Goal: Task Accomplishment & Management: Use online tool/utility

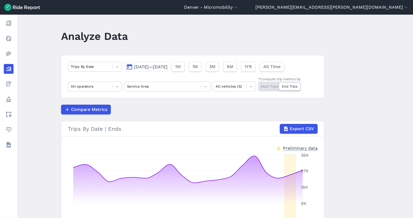
scroll to position [33, 0]
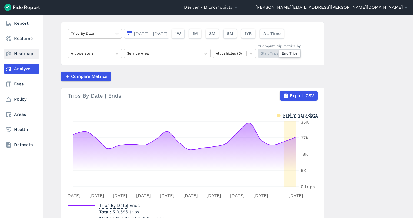
click at [24, 54] on link "Heatmaps" at bounding box center [22, 54] width 36 height 10
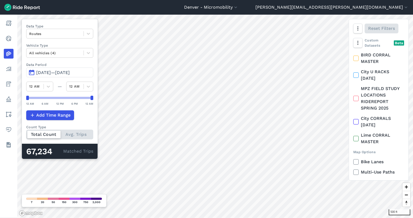
click at [66, 71] on span "[DATE]—[DATE]" at bounding box center [53, 72] width 34 height 5
click at [66, 72] on span "[DATE]—[DATE]" at bounding box center [53, 72] width 34 height 5
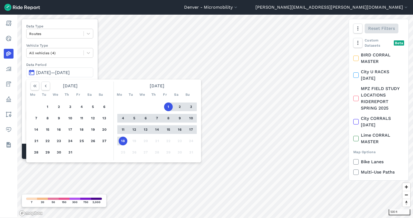
drag, startPoint x: 124, startPoint y: 141, endPoint x: 98, endPoint y: 123, distance: 32.2
click at [124, 140] on button "18" at bounding box center [123, 140] width 9 height 9
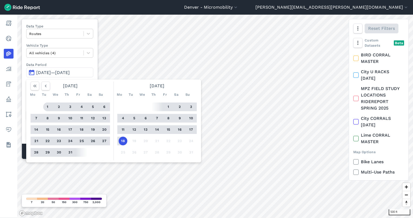
click at [48, 107] on button "1" at bounding box center [47, 106] width 9 height 9
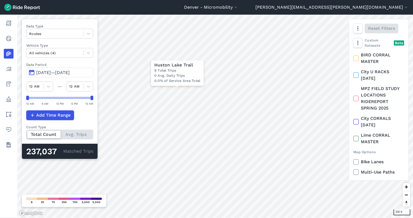
click at [70, 73] on span "[DATE]—[DATE]" at bounding box center [53, 72] width 34 height 5
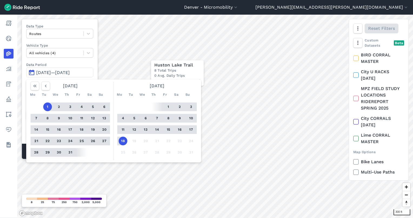
click at [122, 137] on button "18" at bounding box center [123, 140] width 9 height 9
click at [47, 86] on icon "button" at bounding box center [45, 85] width 5 height 5
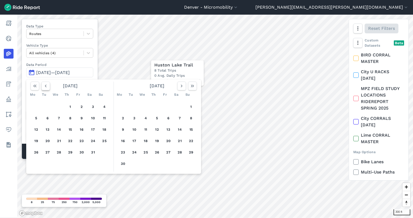
click at [47, 86] on icon "button" at bounding box center [45, 85] width 5 height 5
click at [48, 86] on icon "button" at bounding box center [45, 85] width 5 height 5
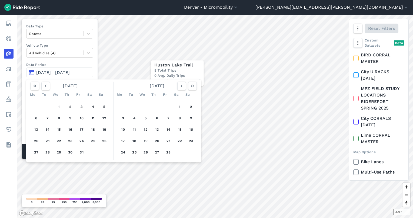
click at [57, 102] on div "1 2 3 4 5 6 7 8 9 10 11 12 13 14 15 16 17 18 19 20 21 22 23 24 25 26 27 28 29 3…" at bounding box center [70, 129] width 84 height 61
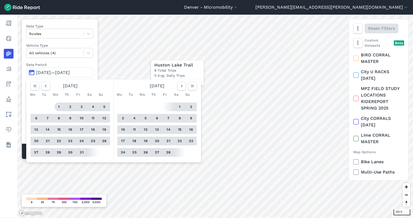
click at [58, 102] on button "1" at bounding box center [59, 106] width 9 height 9
